Goal: Navigation & Orientation: Find specific page/section

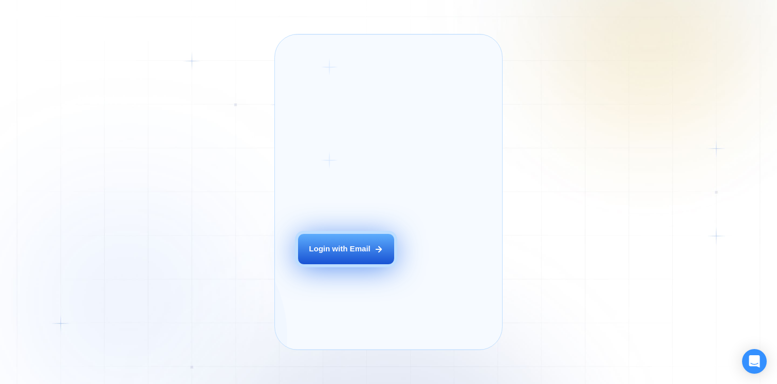
drag, startPoint x: 0, startPoint y: 0, endPoint x: 349, endPoint y: 267, distance: 439.5
click at [349, 254] on div "Login with Email" at bounding box center [340, 249] width 62 height 11
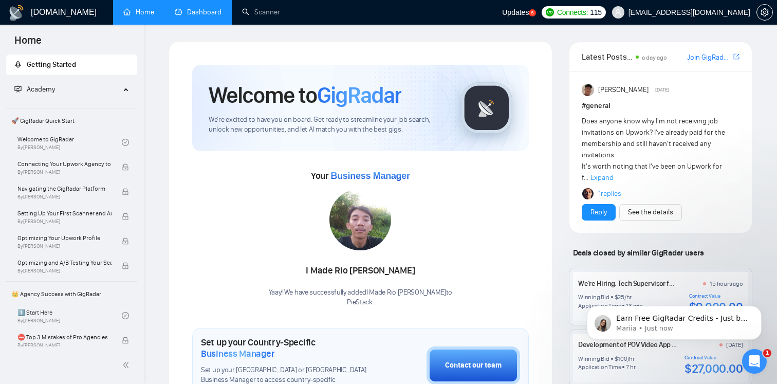
click at [192, 8] on link "Dashboard" at bounding box center [198, 12] width 47 height 9
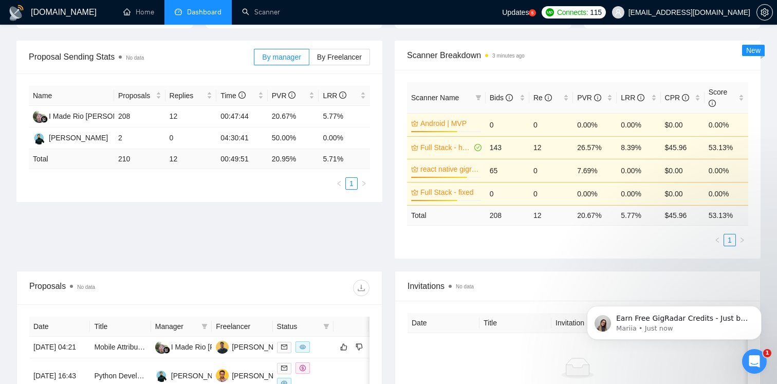
scroll to position [136, 0]
